Goal: Task Accomplishment & Management: Manage account settings

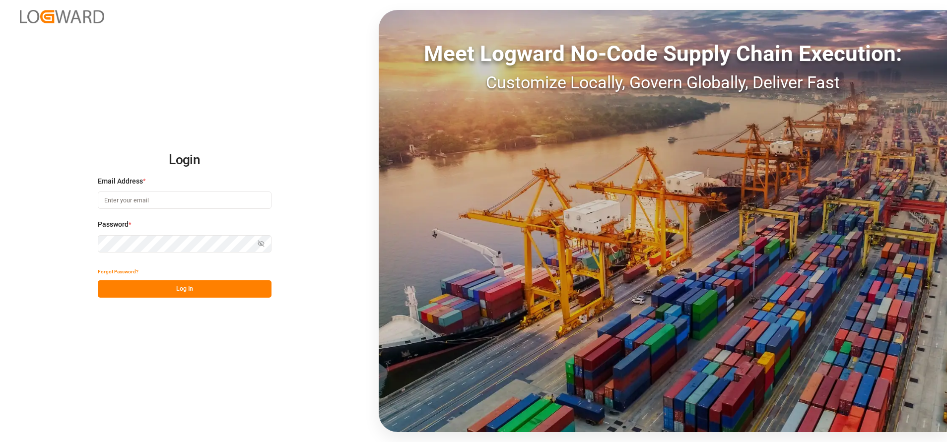
type input "elsie.sanchez@leschaco.com"
click at [170, 288] on button "Log In" at bounding box center [185, 288] width 174 height 17
click at [256, 239] on button "Show password" at bounding box center [261, 243] width 21 height 17
click at [330, 229] on div "Login Email Address * elsie.sanchez@leschaco.com Password * Hide password Forgo…" at bounding box center [473, 221] width 947 height 442
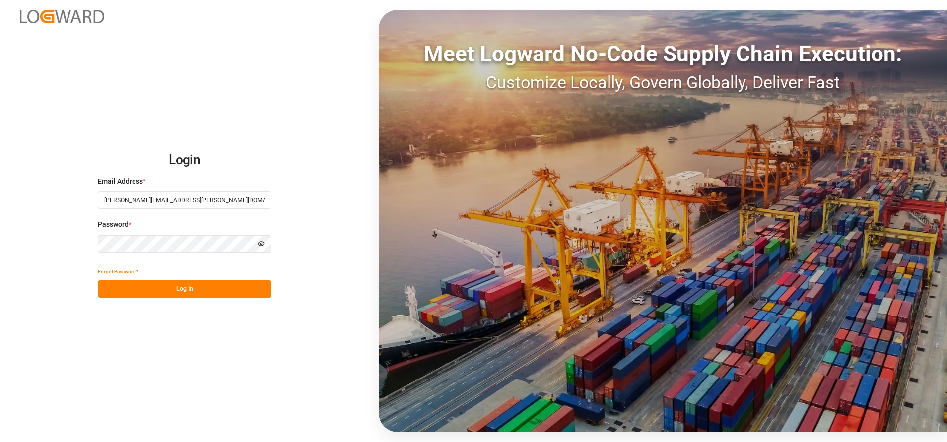
click at [181, 286] on button "Log In" at bounding box center [185, 288] width 174 height 17
click at [187, 290] on button "Log In" at bounding box center [185, 288] width 174 height 17
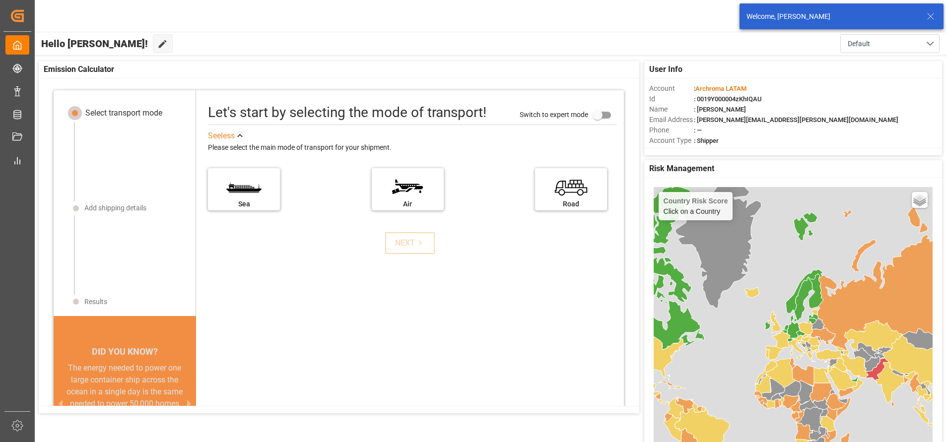
click at [932, 19] on icon at bounding box center [930, 16] width 12 height 12
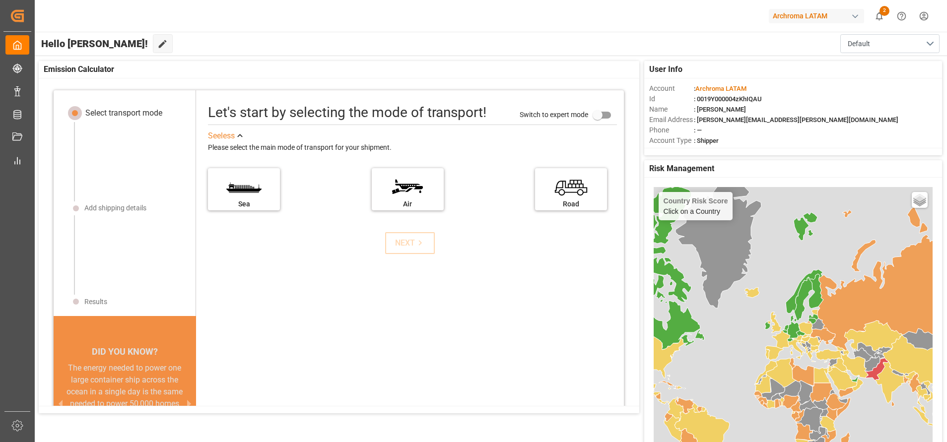
click at [854, 17] on div "button" at bounding box center [855, 16] width 10 height 10
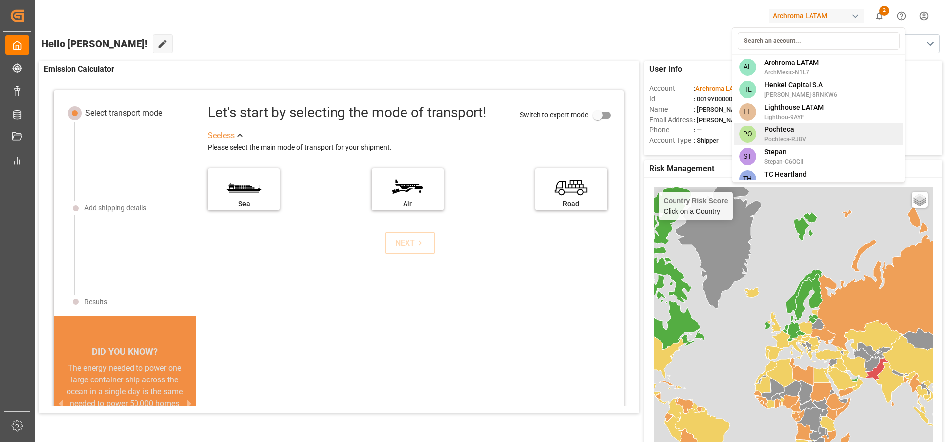
scroll to position [10, 0]
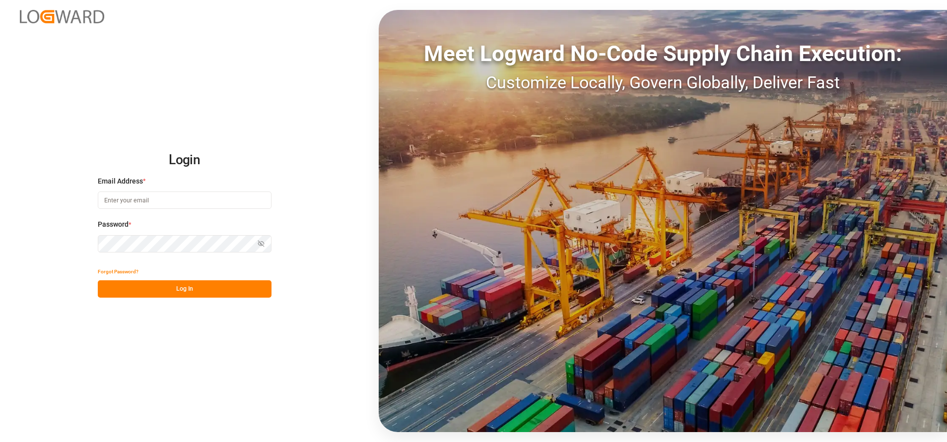
type input "[PERSON_NAME][EMAIL_ADDRESS][PERSON_NAME][DOMAIN_NAME]"
click at [190, 295] on button "Log In" at bounding box center [185, 288] width 174 height 17
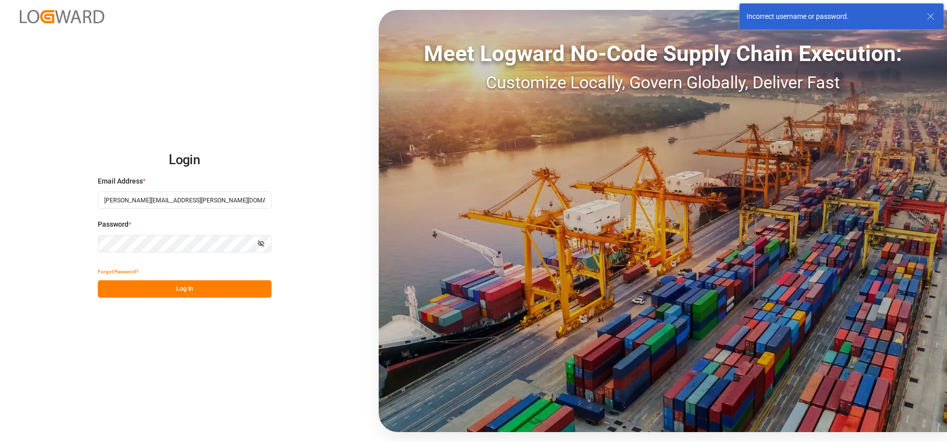
click at [258, 242] on icon "button" at bounding box center [261, 243] width 7 height 7
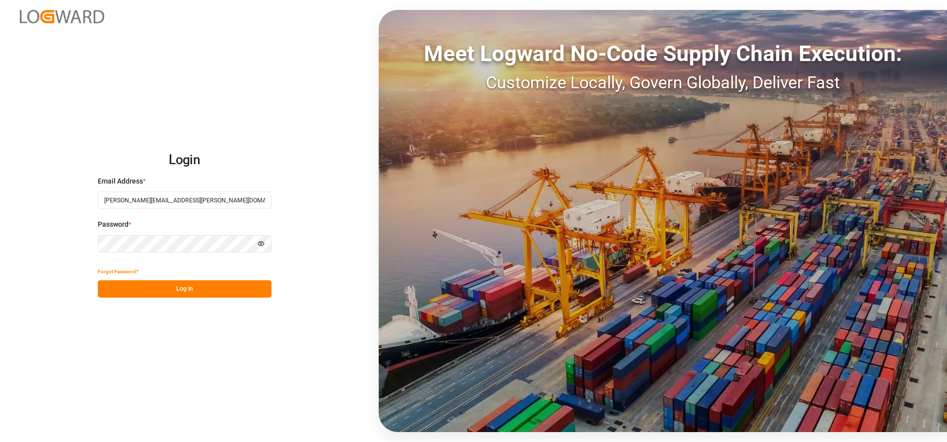
click at [213, 284] on button "Log In" at bounding box center [185, 288] width 174 height 17
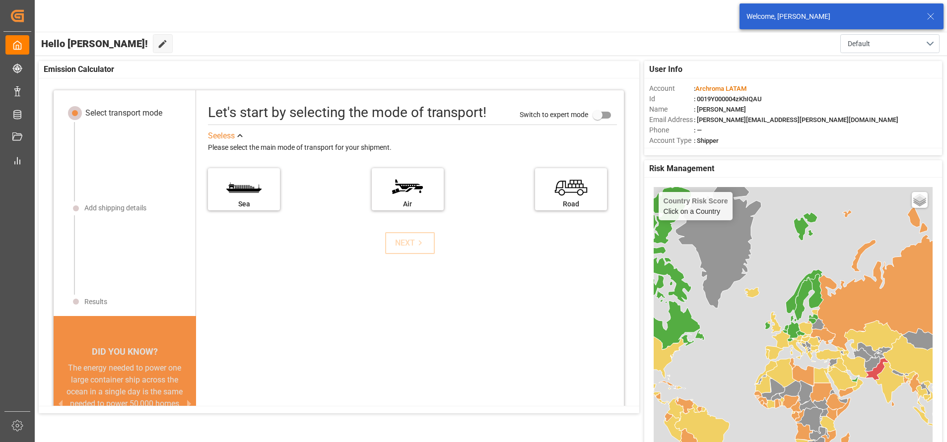
click at [935, 14] on icon at bounding box center [930, 16] width 12 height 12
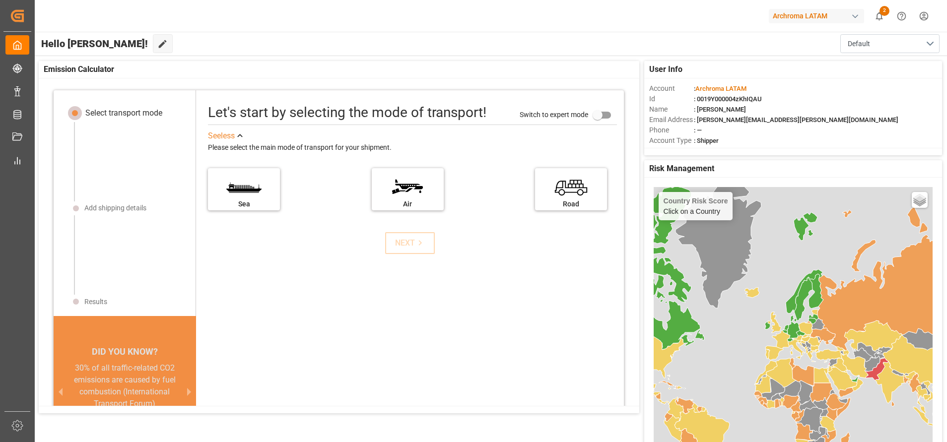
click at [849, 14] on div "Archroma LATAM" at bounding box center [816, 16] width 95 height 14
type input "[PERSON_NAME]"
